Goal: Check status: Check status

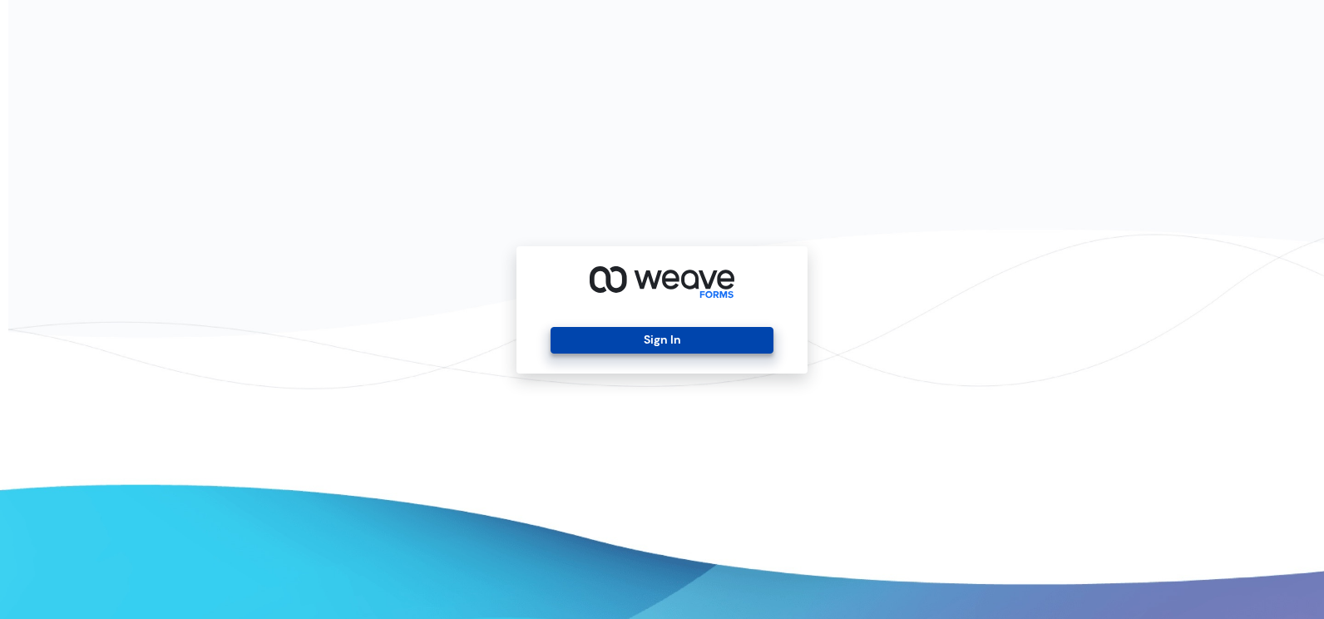
click at [661, 353] on button "Sign In" at bounding box center [662, 340] width 222 height 27
